Goal: Navigation & Orientation: Find specific page/section

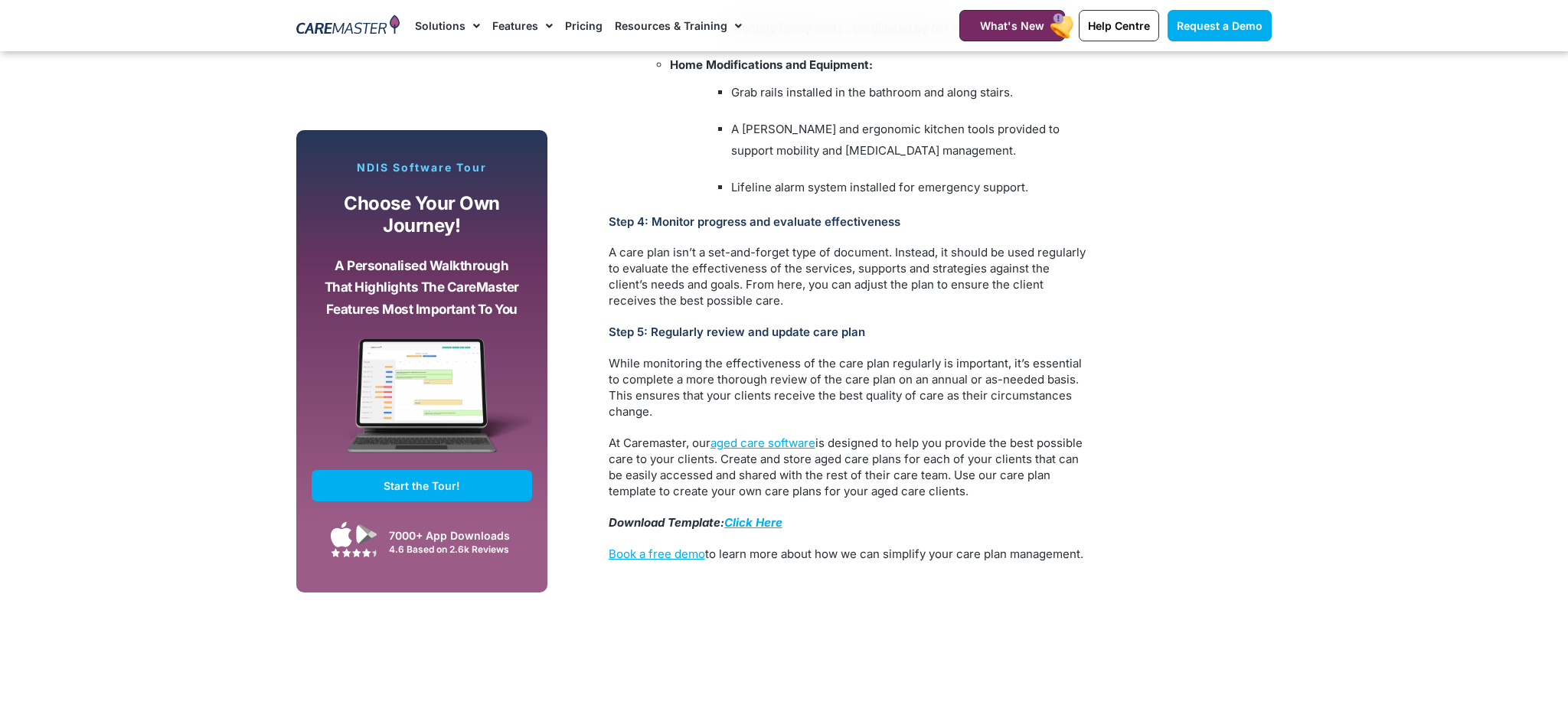
scroll to position [3796, 0]
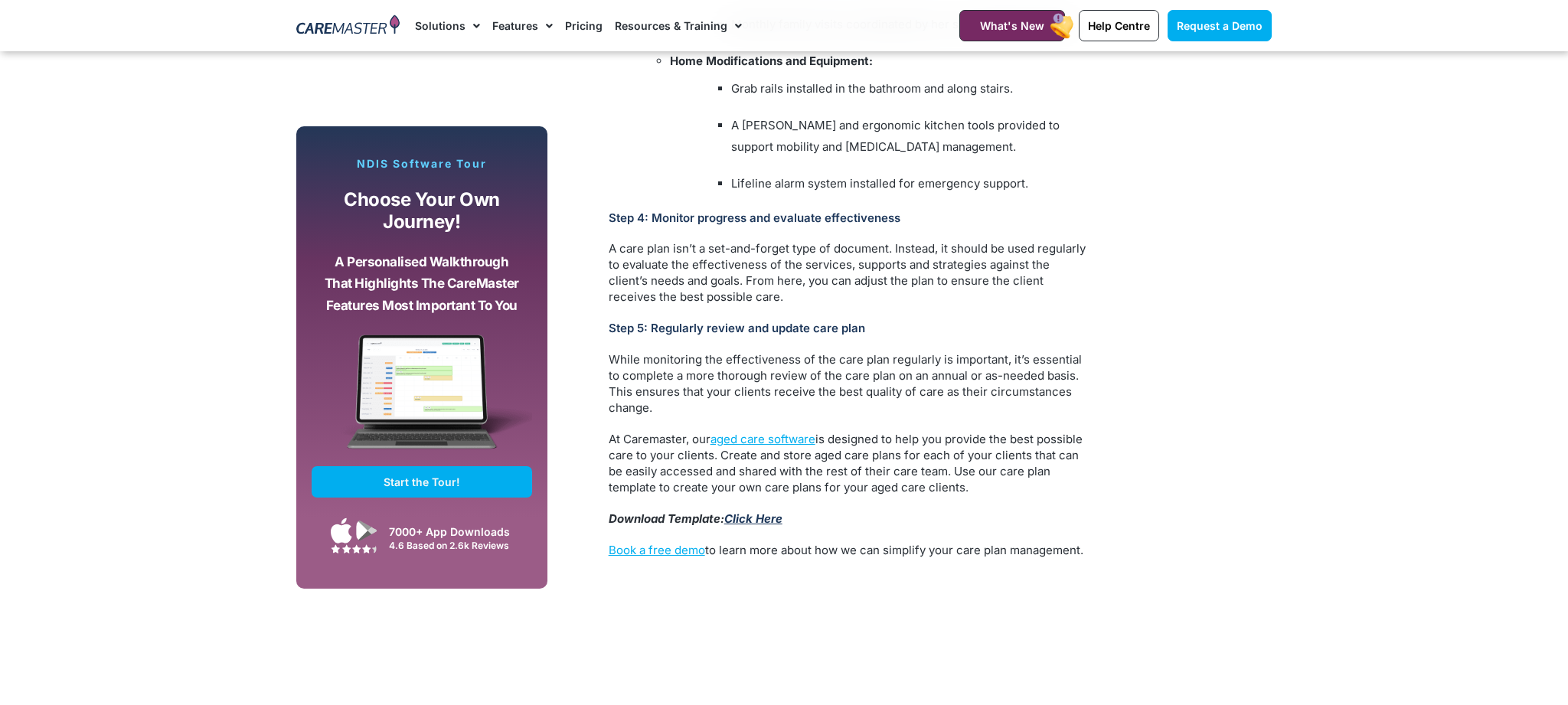
click at [755, 511] on link "Click Here" at bounding box center [753, 518] width 58 height 15
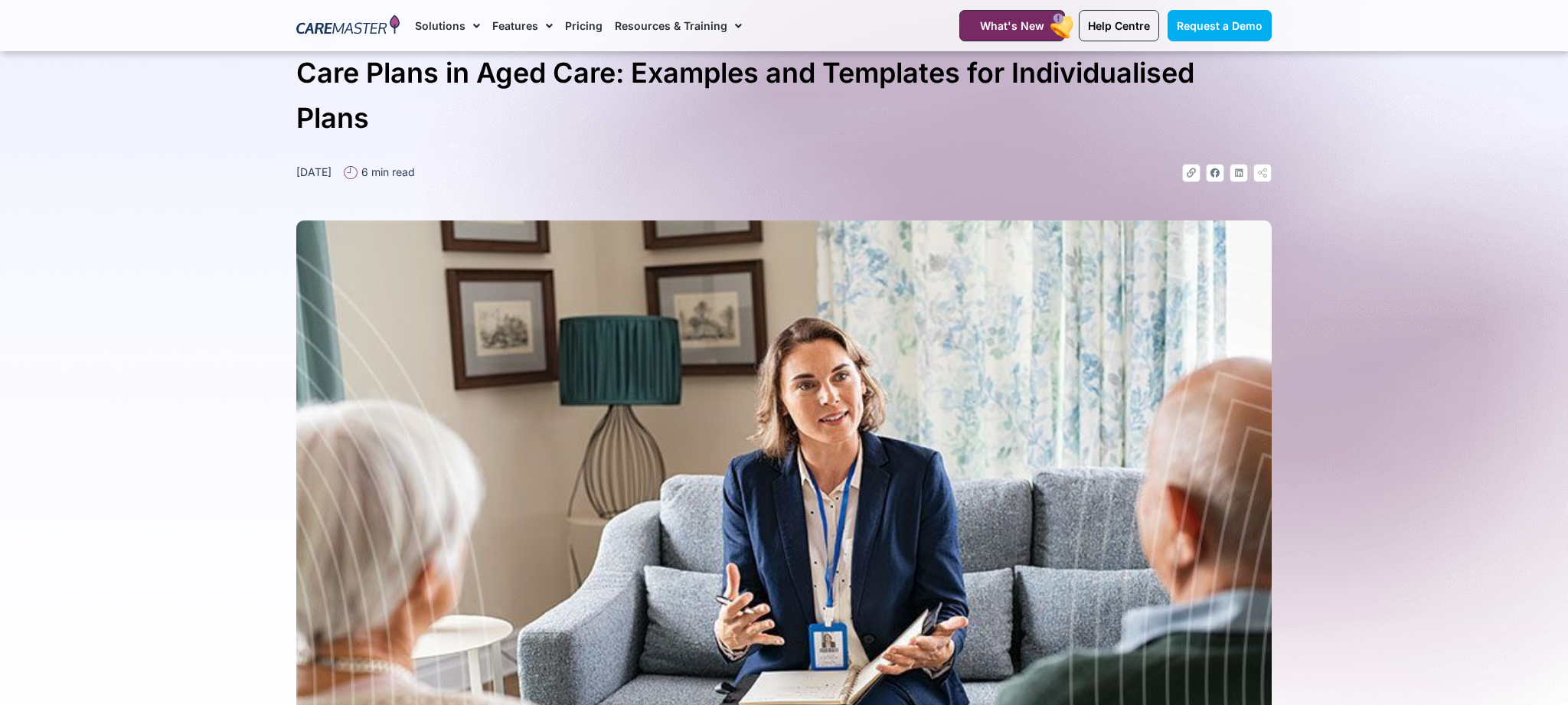
scroll to position [0, 0]
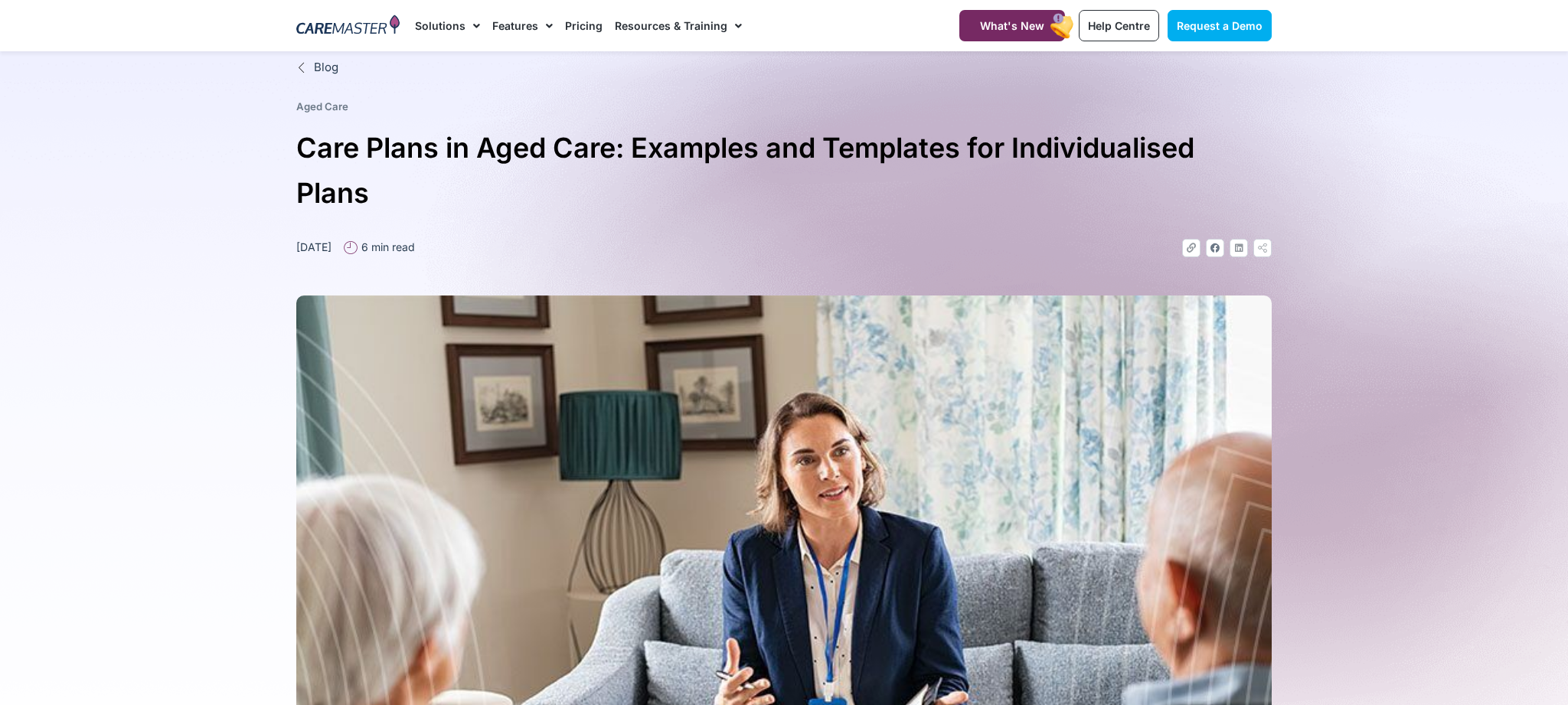
click at [318, 62] on span "Blog" at bounding box center [324, 67] width 29 height 17
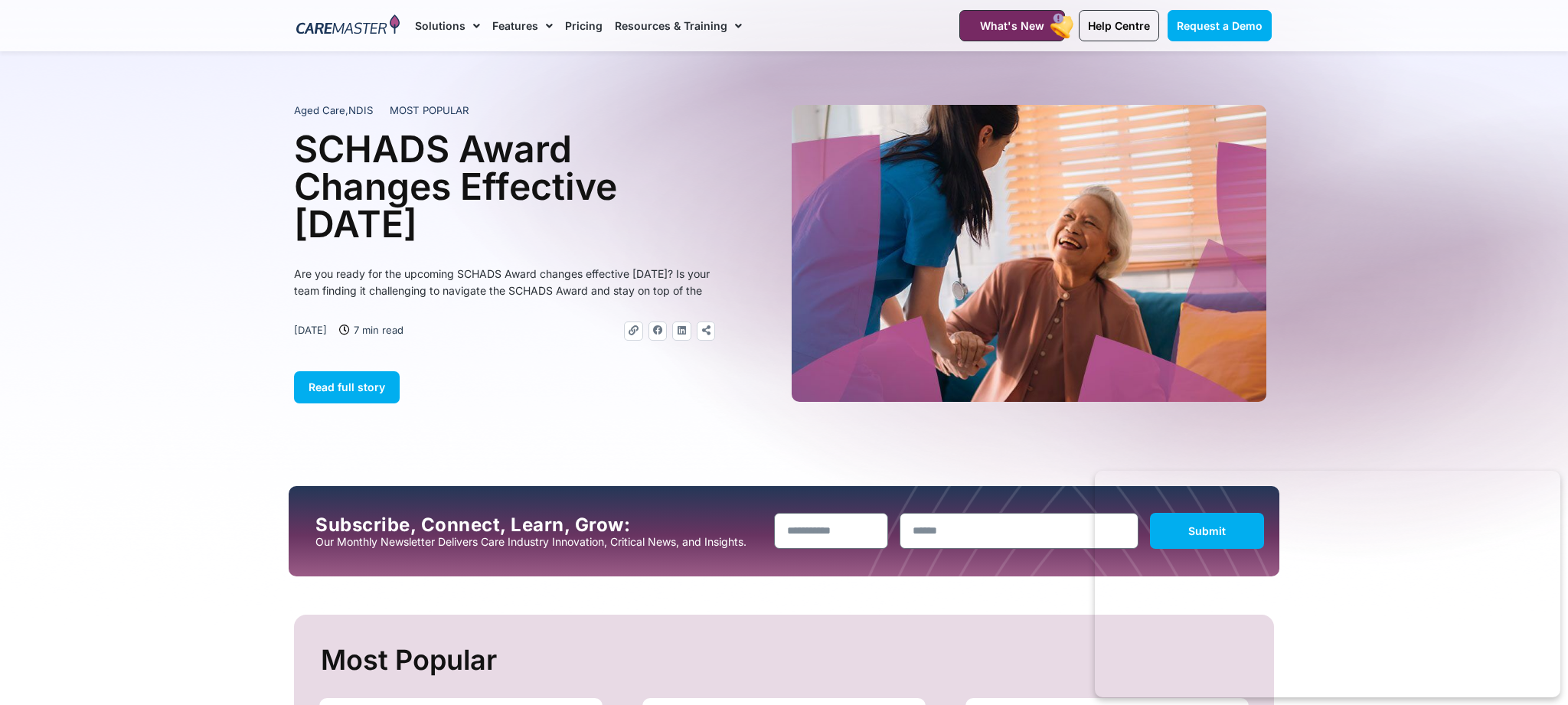
click at [375, 25] on img at bounding box center [348, 26] width 103 height 23
